Goal: Consume media (video, audio)

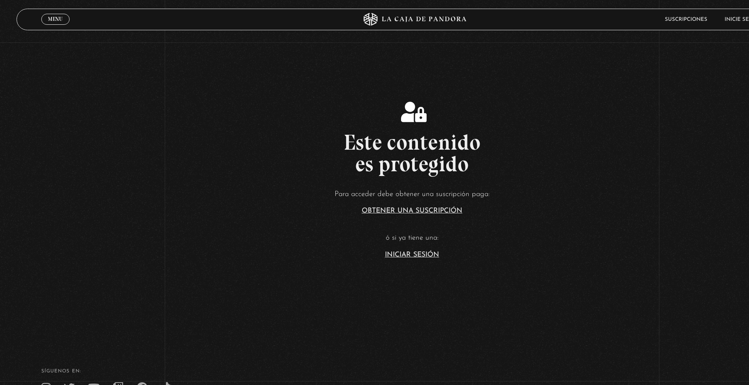
click at [745, 17] on link "Inicie sesión" at bounding box center [744, 19] width 38 height 5
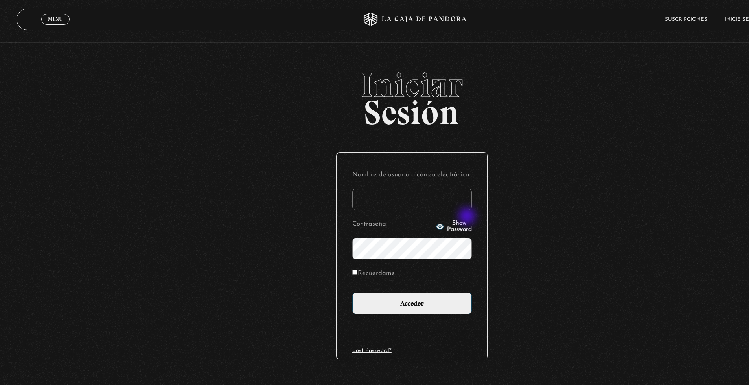
click at [426, 197] on input "Nombre de usuario o correo electrónico" at bounding box center [412, 200] width 120 height 22
type input "Y"
click at [426, 197] on input "P" at bounding box center [412, 200] width 120 height 22
click at [426, 197] on input "PG" at bounding box center [412, 200] width 120 height 22
click at [426, 197] on input "PGc" at bounding box center [412, 200] width 120 height 22
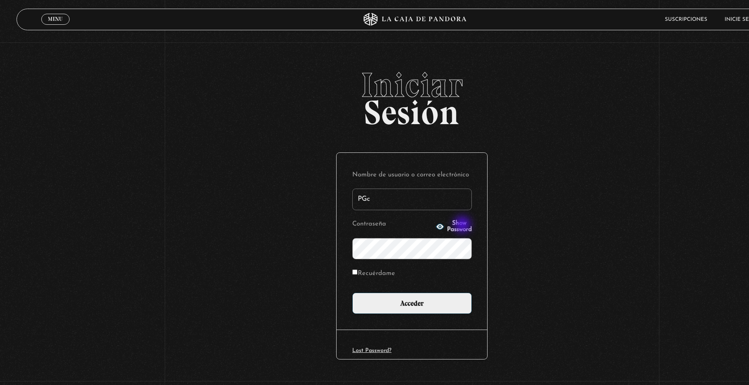
click at [421, 205] on input "PGc" at bounding box center [412, 200] width 120 height 22
click at [398, 205] on input "PGch" at bounding box center [412, 200] width 120 height 22
click at [398, 205] on input "PGcha" at bounding box center [412, 200] width 120 height 22
click at [398, 205] on input "PGchac" at bounding box center [412, 200] width 120 height 22
click at [398, 205] on input "PGchaco" at bounding box center [412, 200] width 120 height 22
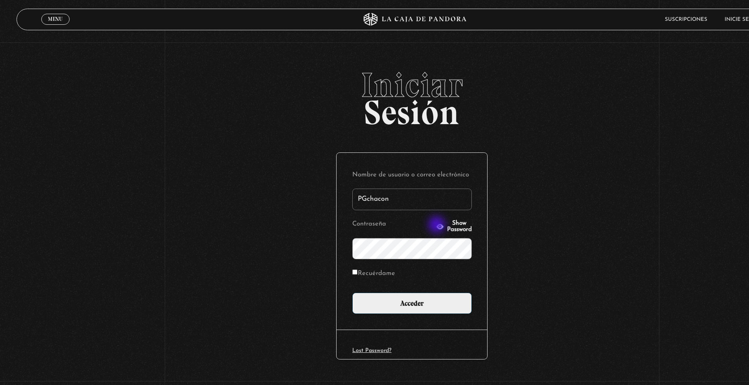
type input "PGchacon"
click at [352, 293] on input "Acceder" at bounding box center [412, 304] width 120 height 22
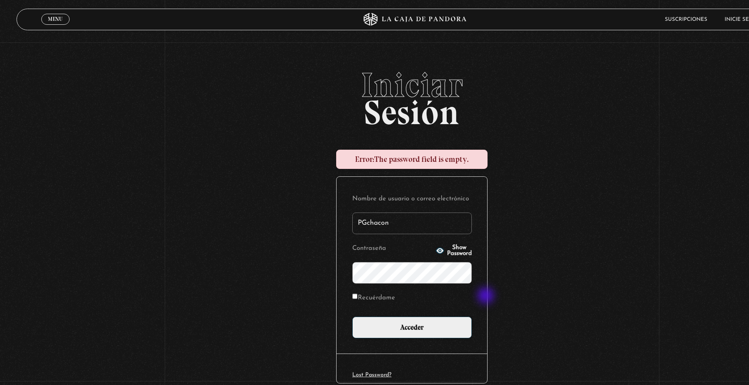
click at [352, 317] on input "Acceder" at bounding box center [412, 328] width 120 height 22
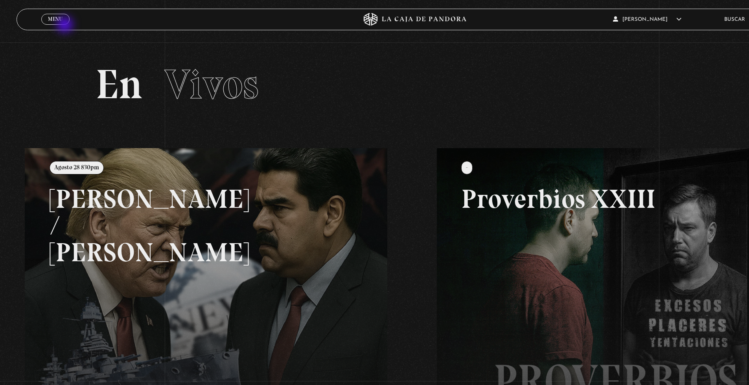
click at [60, 23] on link "Menu Cerrar" at bounding box center [55, 19] width 28 height 11
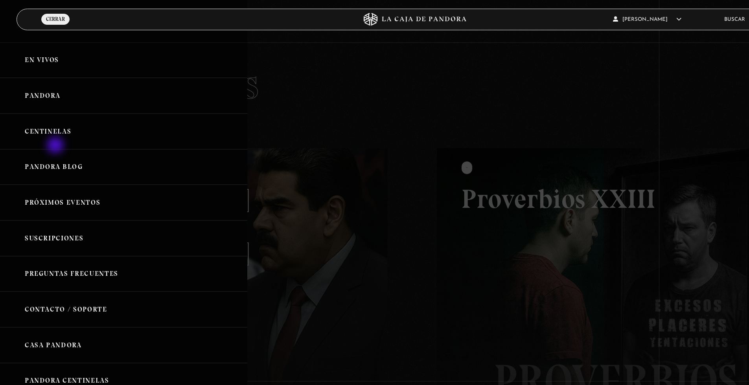
click at [51, 133] on link "Centinelas" at bounding box center [123, 132] width 247 height 36
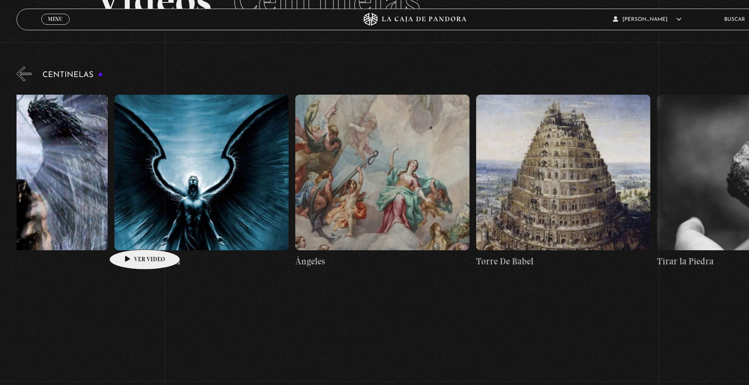
scroll to position [0, 17055]
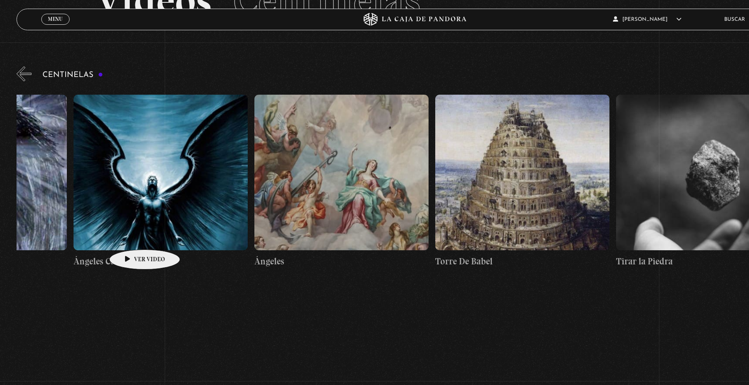
click at [119, 215] on figure at bounding box center [161, 173] width 175 height 156
